Goal: Task Accomplishment & Management: Use online tool/utility

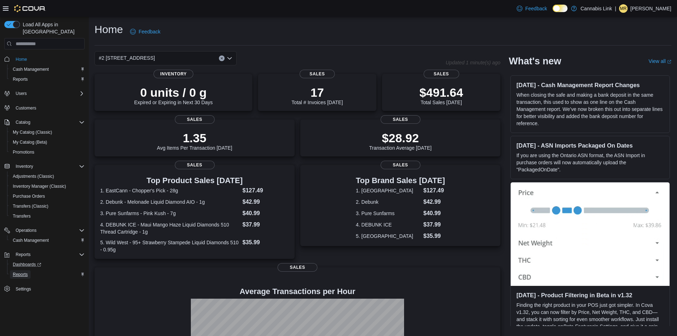
drag, startPoint x: 23, startPoint y: 266, endPoint x: 56, endPoint y: 262, distance: 34.1
click at [22, 271] on span "Reports" at bounding box center [20, 274] width 15 height 6
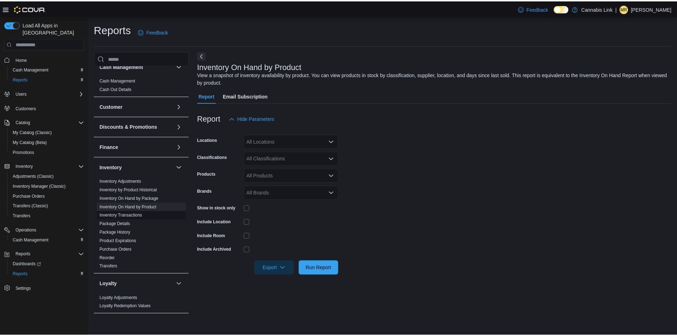
scroll to position [8, 0]
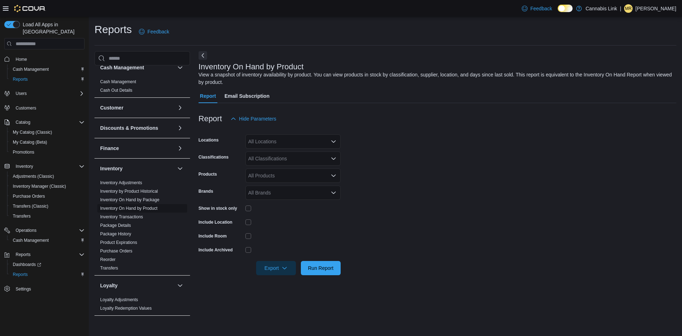
click at [143, 208] on link "Inventory On Hand by Product" at bounding box center [128, 208] width 57 height 5
click at [266, 162] on div "All Classifications" at bounding box center [292, 158] width 95 height 14
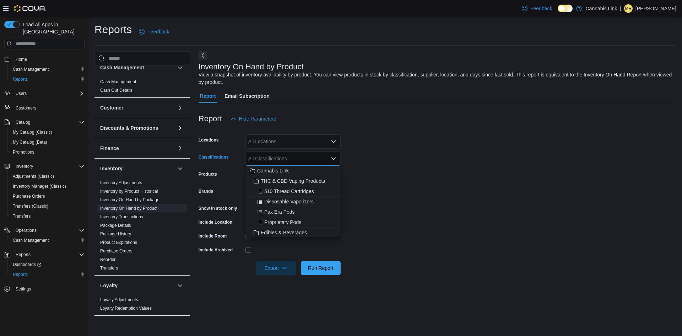
click at [313, 136] on div "All Locations" at bounding box center [292, 141] width 95 height 14
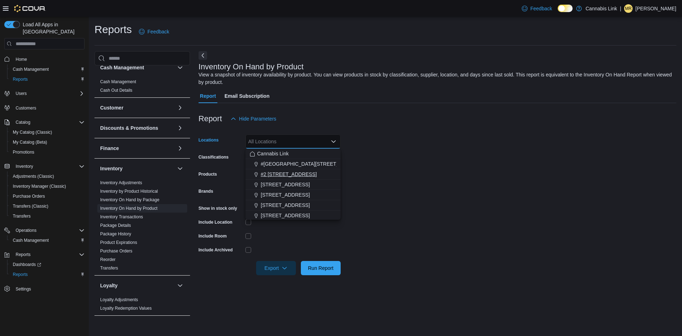
click at [289, 173] on span "#2 [STREET_ADDRESS]" at bounding box center [289, 173] width 56 height 7
drag, startPoint x: 414, startPoint y: 178, endPoint x: 388, endPoint y: 181, distance: 26.6
click at [413, 178] on form "Locations #2 [STREET_ADDRESS] Combo box. Selected. #2 [STREET_ADDRESS] Press Ba…" at bounding box center [438, 200] width 478 height 149
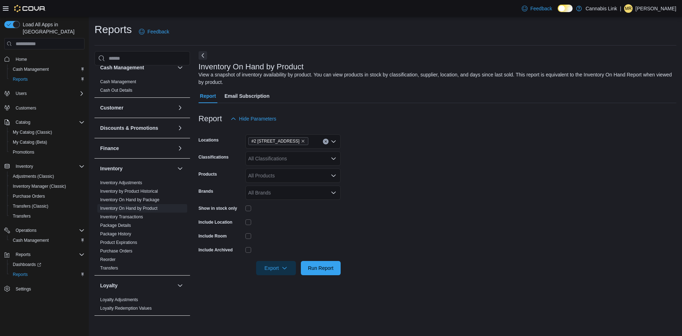
click at [244, 208] on div "Show in stock only" at bounding box center [270, 207] width 142 height 11
click at [308, 265] on span "Run Report" at bounding box center [321, 267] width 26 height 7
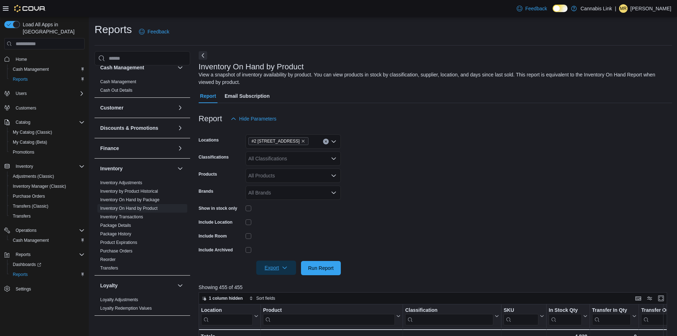
click at [284, 266] on icon "button" at bounding box center [285, 268] width 6 height 6
click at [286, 277] on button "Export to Excel" at bounding box center [277, 282] width 40 height 14
